Goal: Information Seeking & Learning: Learn about a topic

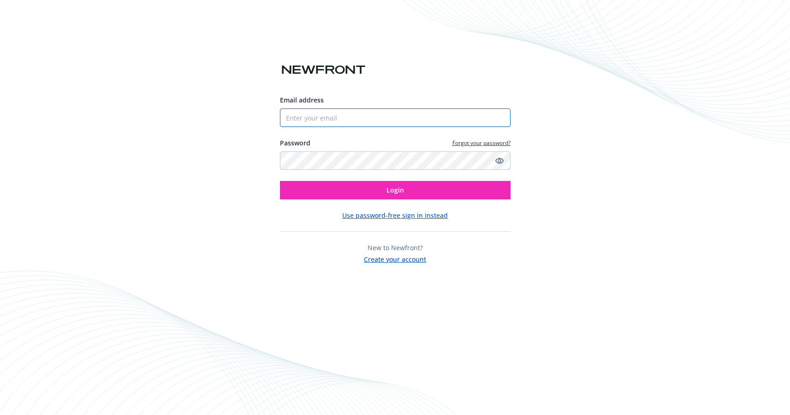
click at [332, 118] on input "Email address" at bounding box center [395, 117] width 231 height 18
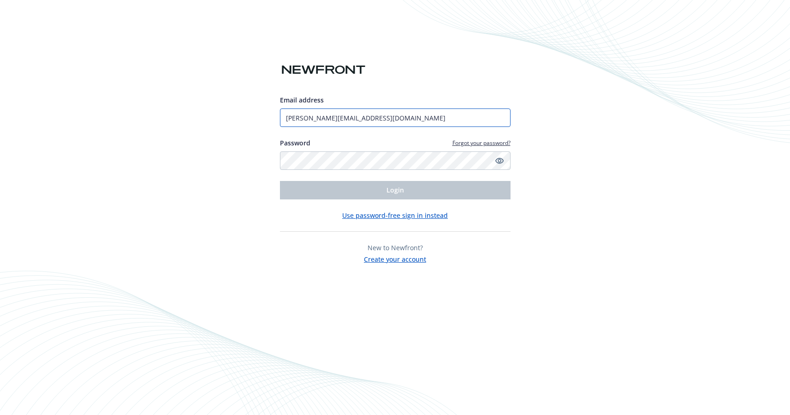
type input "[PERSON_NAME][EMAIL_ADDRESS][DOMAIN_NAME]"
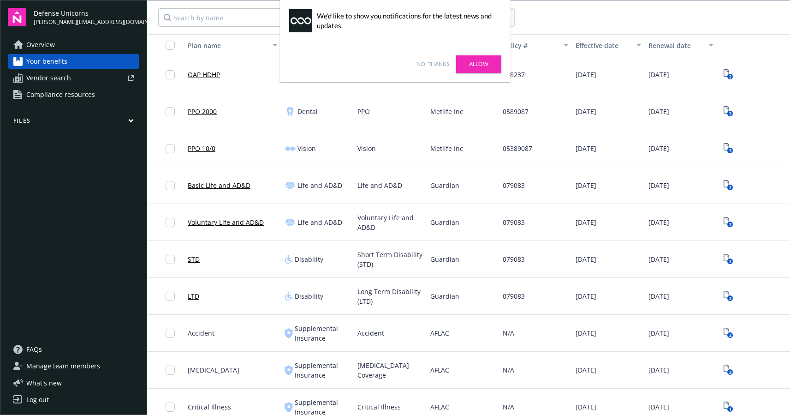
click at [494, 64] on link "Allow" at bounding box center [478, 64] width 45 height 18
